Goal: Transaction & Acquisition: Book appointment/travel/reservation

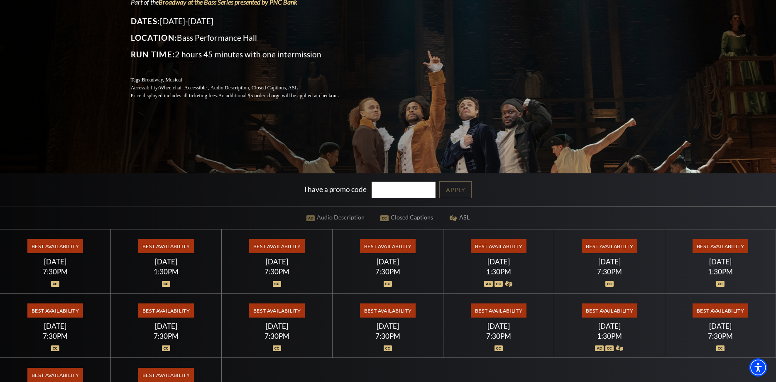
scroll to position [170, 0]
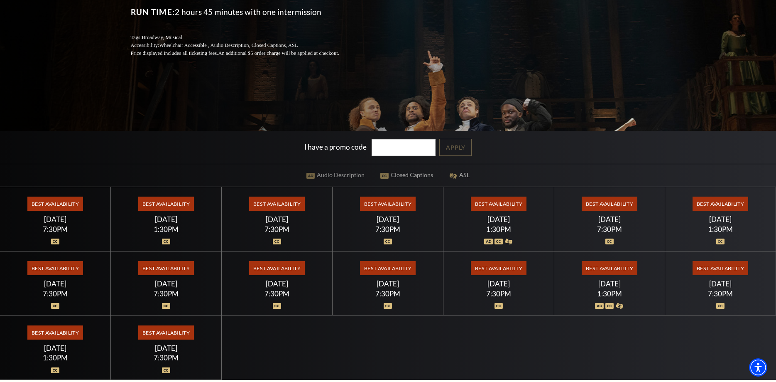
click at [715, 199] on span "Best Availability" at bounding box center [720, 204] width 55 height 14
click at [712, 202] on span "Best Availability" at bounding box center [720, 204] width 55 height 14
click at [607, 205] on span "Best Availability" at bounding box center [609, 204] width 55 height 14
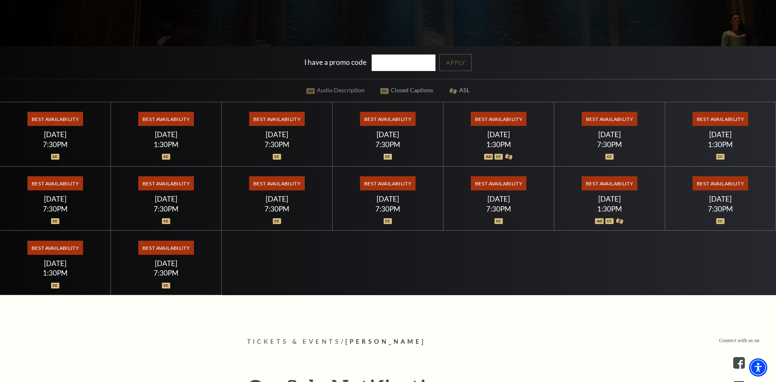
scroll to position [297, 0]
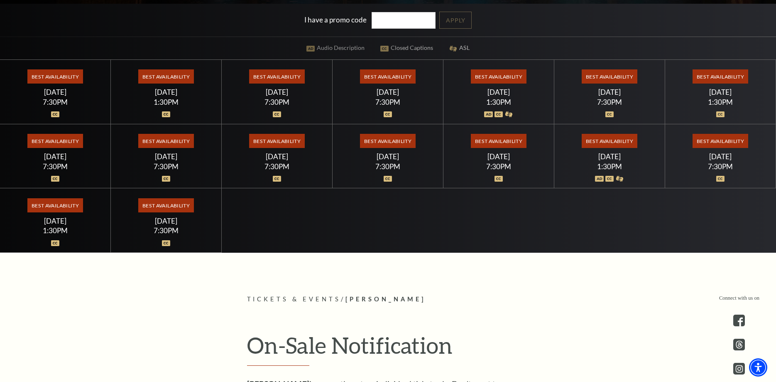
click at [179, 205] on span "Best Availability" at bounding box center [165, 205] width 55 height 14
click at [47, 199] on span "Best Availability" at bounding box center [54, 205] width 55 height 14
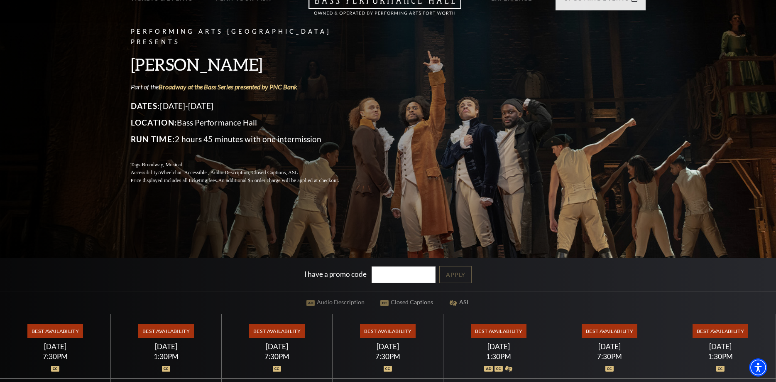
scroll to position [0, 0]
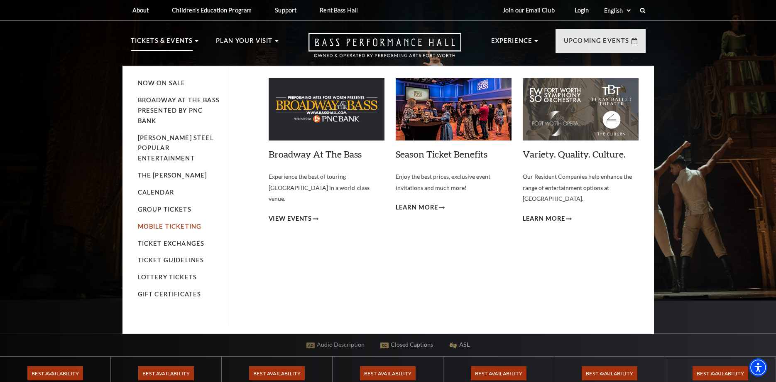
click at [172, 223] on link "Mobile Ticketing" at bounding box center [170, 226] width 64 height 7
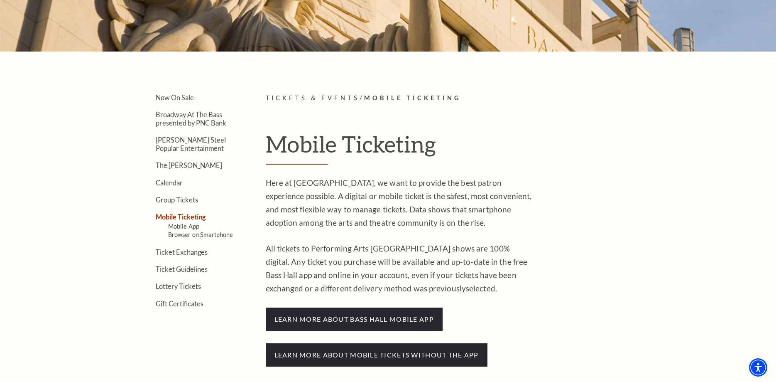
drag, startPoint x: 263, startPoint y: 273, endPoint x: 260, endPoint y: 281, distance: 8.4
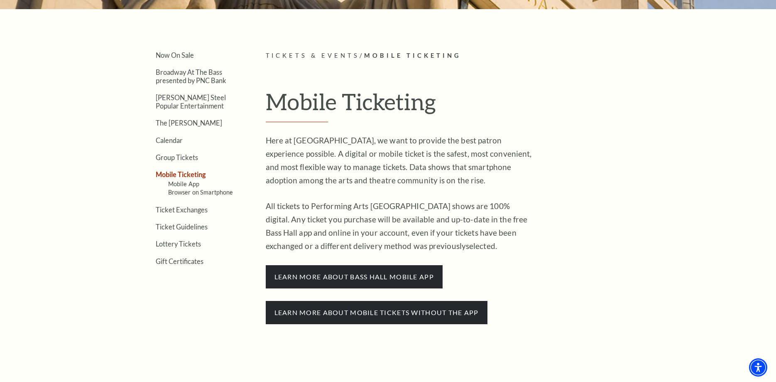
click at [231, 257] on li "Gift Certificates" at bounding box center [198, 261] width 85 height 8
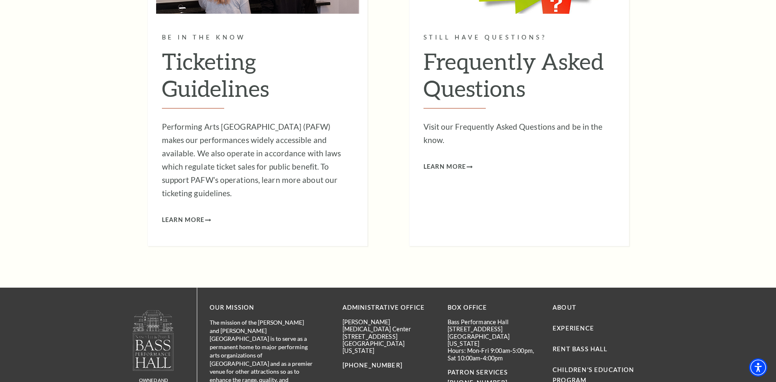
scroll to position [720, 0]
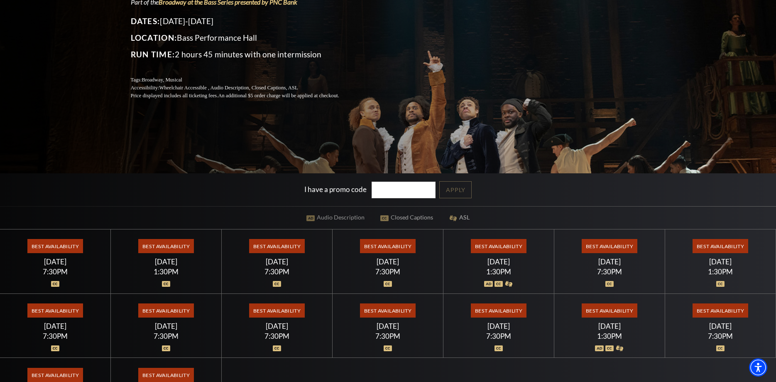
scroll to position [254, 0]
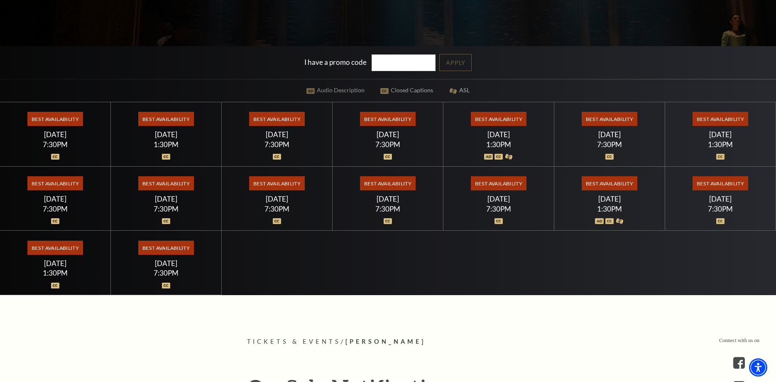
click at [275, 186] on span "Best Availability" at bounding box center [276, 183] width 55 height 14
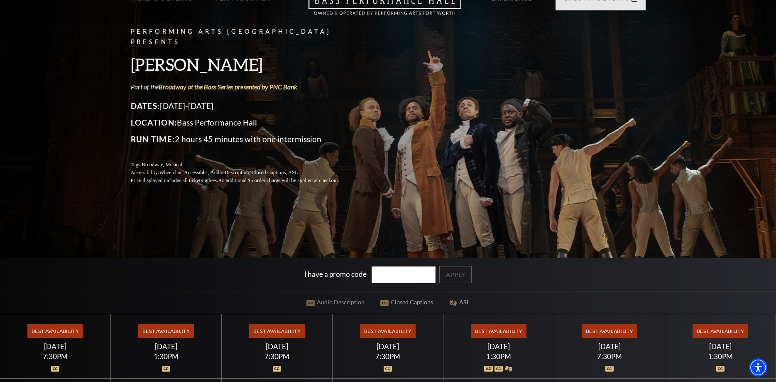
scroll to position [0, 0]
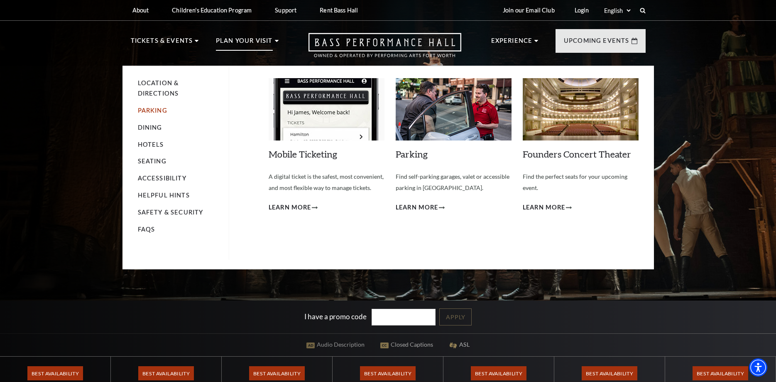
click at [157, 109] on link "Parking" at bounding box center [152, 110] width 29 height 7
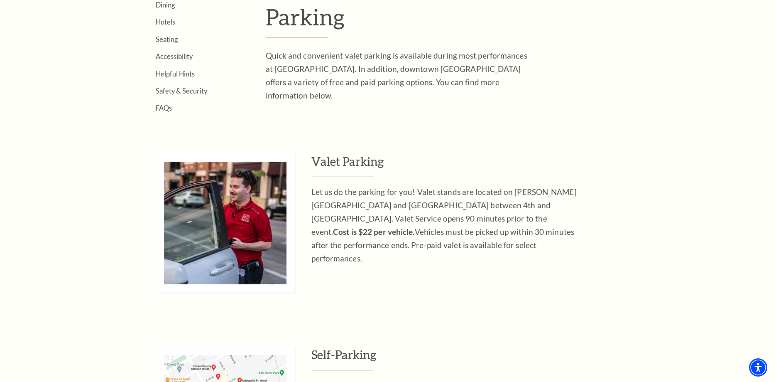
scroll to position [339, 0]
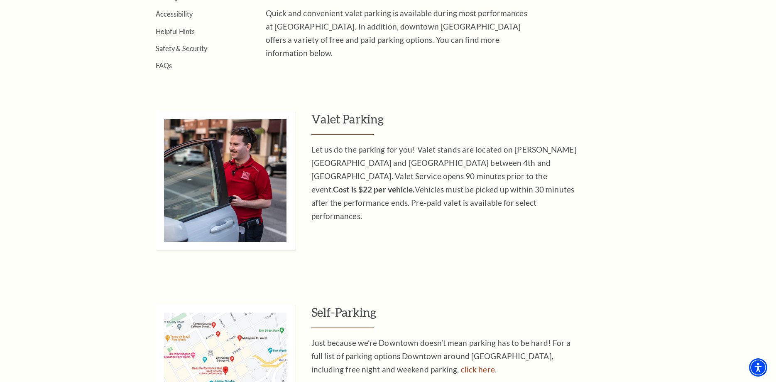
click at [508, 86] on div "Search Location & Directions Parking Dining Hotels Seating Accessibility Helpfu…" at bounding box center [388, 282] width 776 height 1252
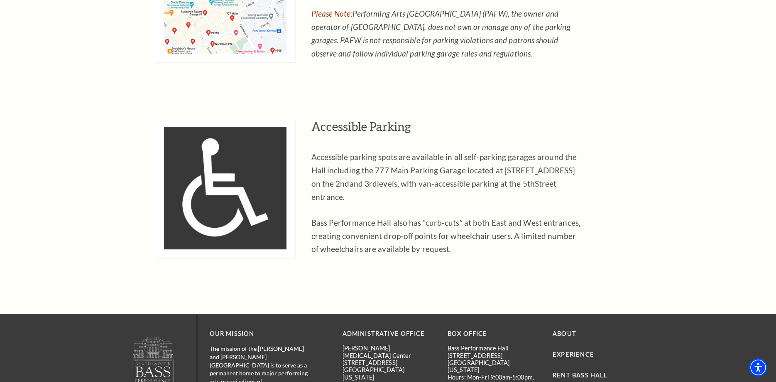
scroll to position [466, 0]
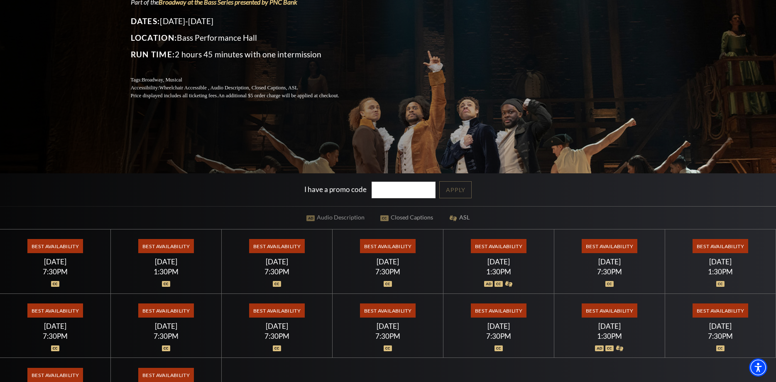
scroll to position [170, 0]
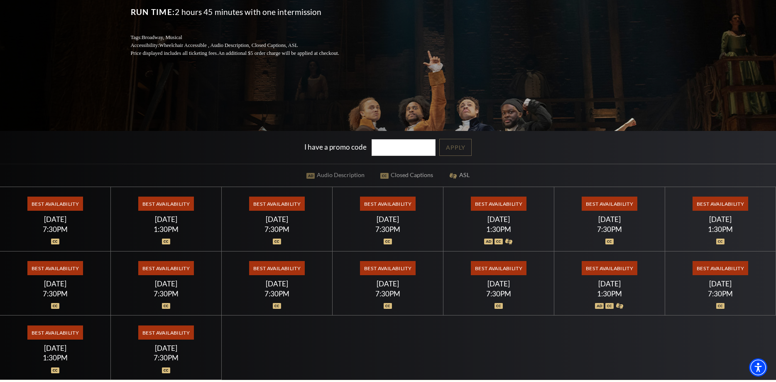
click at [404, 266] on span "Best Availability" at bounding box center [387, 268] width 55 height 14
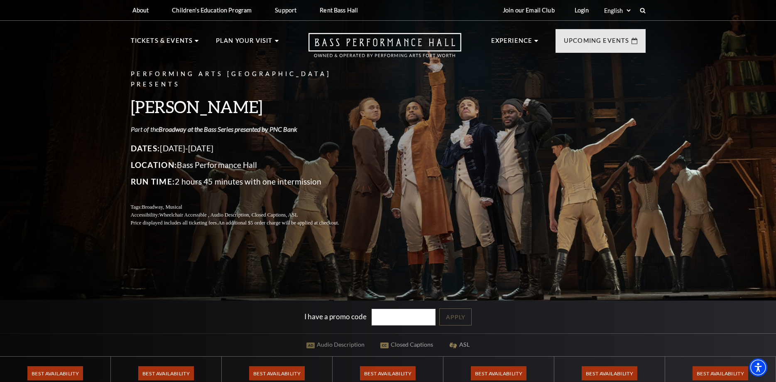
click at [279, 125] on link "Broadway at the Bass Series presented by PNC Bank" at bounding box center [228, 129] width 139 height 8
drag, startPoint x: 261, startPoint y: 138, endPoint x: 229, endPoint y: 144, distance: 32.1
click at [529, 187] on div "Performing Arts [GEOGRAPHIC_DATA] Presents [PERSON_NAME] Part of the Broadway a…" at bounding box center [389, 148] width 532 height 174
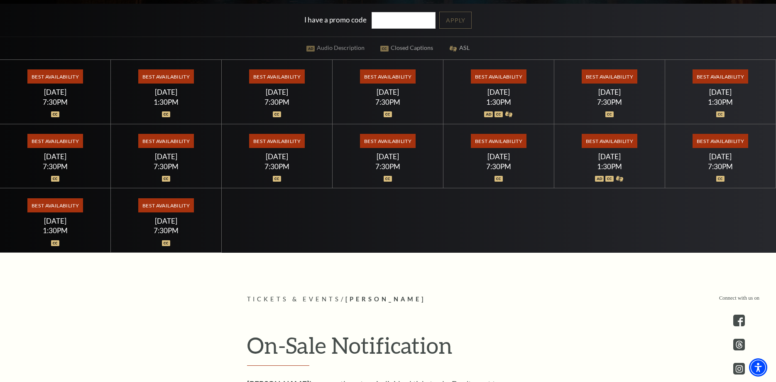
scroll to position [170, 0]
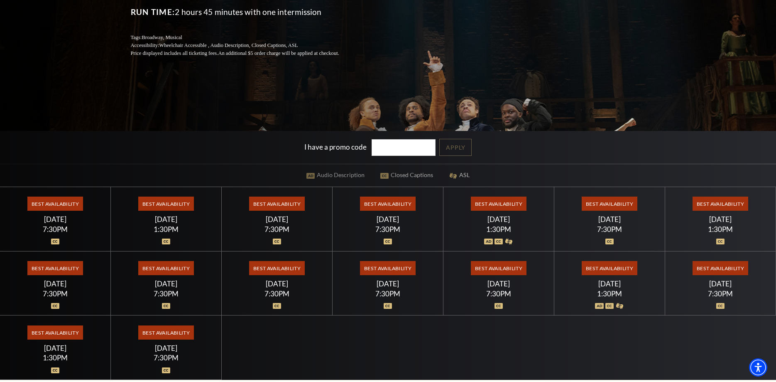
click at [409, 146] on input "I have a promo code" at bounding box center [404, 147] width 64 height 17
type input "PNC"
click at [460, 142] on link "Apply" at bounding box center [456, 147] width 32 height 17
drag, startPoint x: 383, startPoint y: 144, endPoint x: 365, endPoint y: 146, distance: 18.0
click at [372, 146] on input "PNC" at bounding box center [404, 147] width 64 height 17
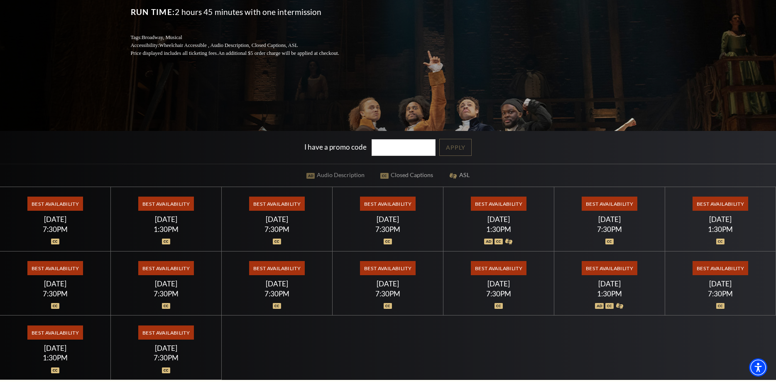
click at [76, 272] on span "Best Availability" at bounding box center [54, 268] width 55 height 14
click at [67, 265] on span "Best Availability" at bounding box center [54, 268] width 55 height 14
